Goal: Transaction & Acquisition: Download file/media

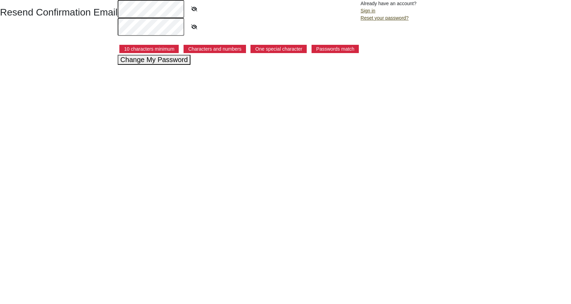
click at [152, 61] on button "Change My Password" at bounding box center [154, 60] width 73 height 10
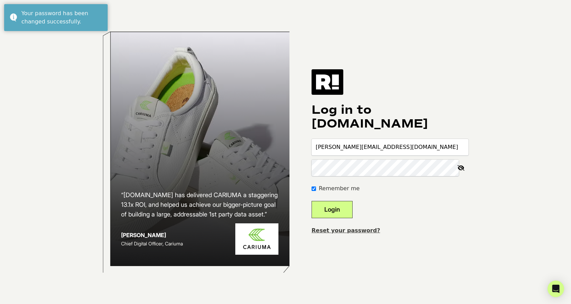
type input "david@pelvicpainrelief.com"
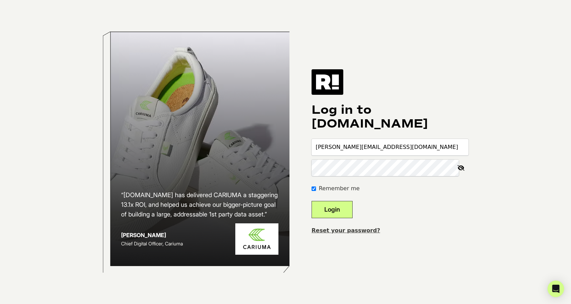
click at [312, 201] on button "Login" at bounding box center [332, 209] width 41 height 17
type input "david@pelvicpainrelief.com"
click at [341, 207] on button "Login" at bounding box center [332, 209] width 41 height 17
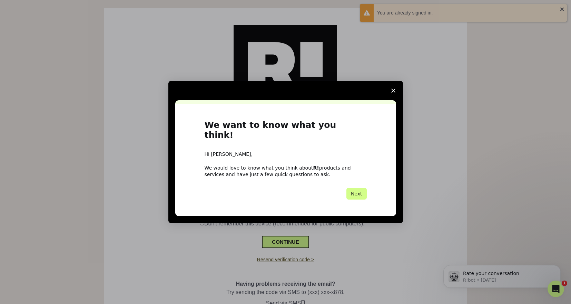
click at [393, 93] on icon "Close survey" at bounding box center [393, 91] width 4 height 4
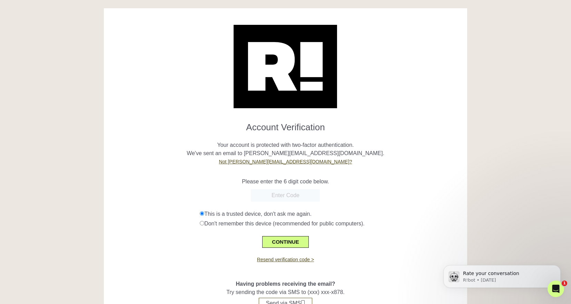
click at [277, 197] on input "text" at bounding box center [285, 195] width 69 height 12
paste input "341989"
type input "341989"
click at [285, 242] on button "CONTINUE" at bounding box center [285, 242] width 46 height 12
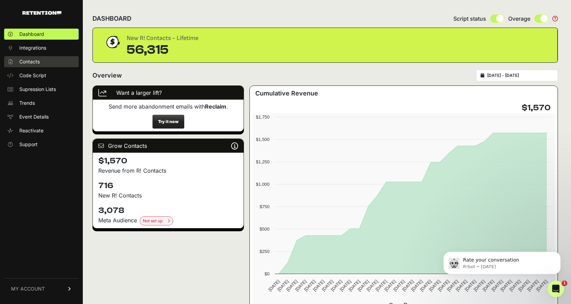
click at [33, 59] on span "Contacts" at bounding box center [29, 61] width 20 height 7
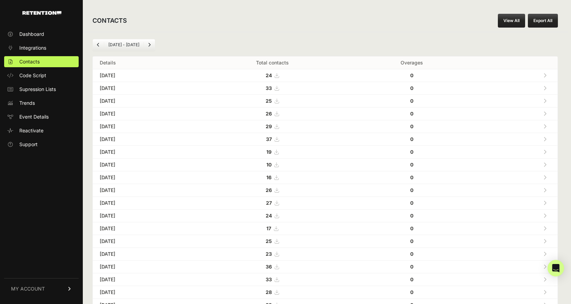
click at [541, 18] on button "Export All" at bounding box center [543, 21] width 30 height 14
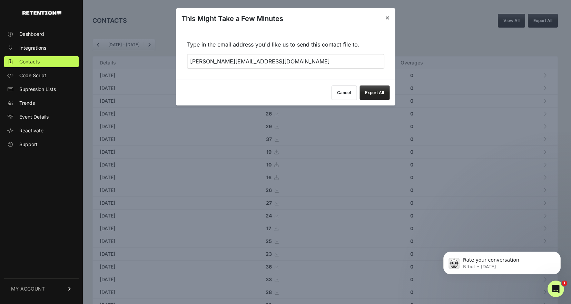
click at [375, 93] on button "Export All" at bounding box center [375, 93] width 30 height 14
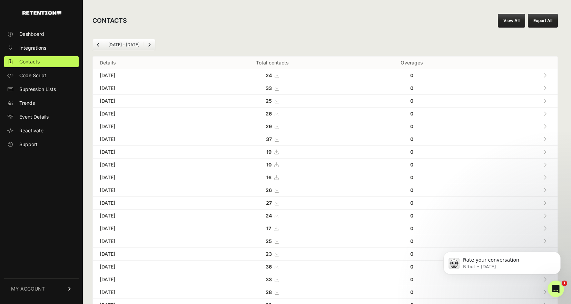
click at [272, 75] on strong "24" at bounding box center [269, 75] width 6 height 6
